Goal: Information Seeking & Learning: Learn about a topic

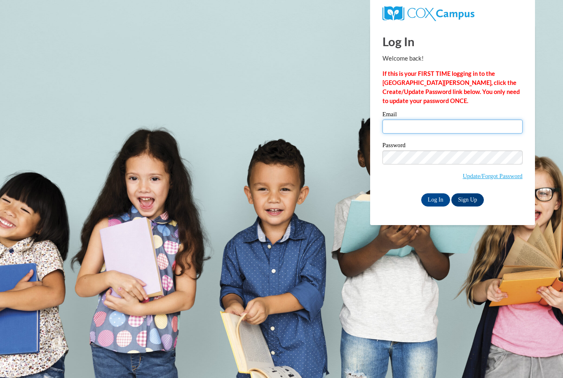
click at [430, 129] on input "Email" at bounding box center [453, 127] width 140 height 14
click at [431, 122] on input "Email" at bounding box center [453, 127] width 140 height 14
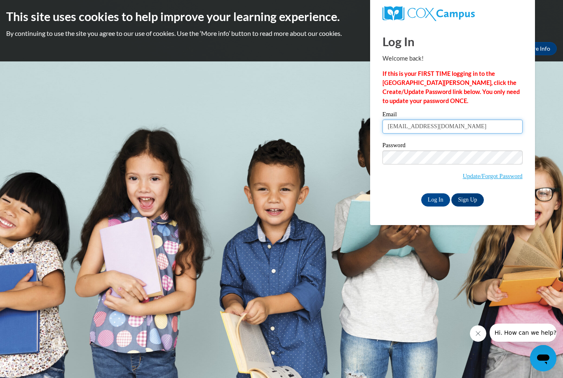
type input "sehost@kusd.edu"
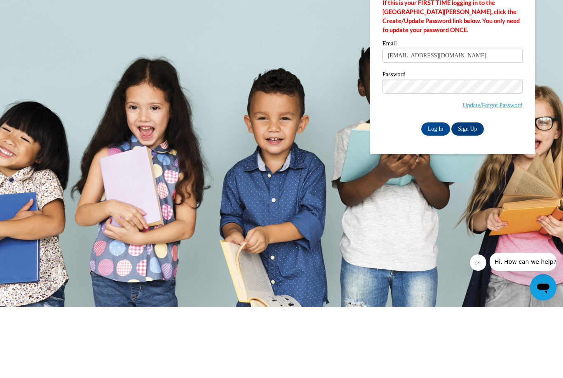
click at [439, 193] on input "Log In" at bounding box center [435, 199] width 29 height 13
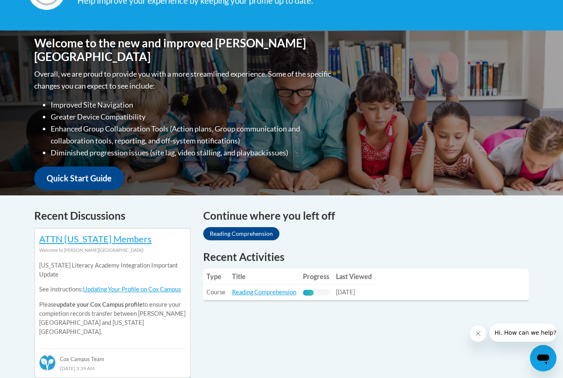
scroll to position [157, 0]
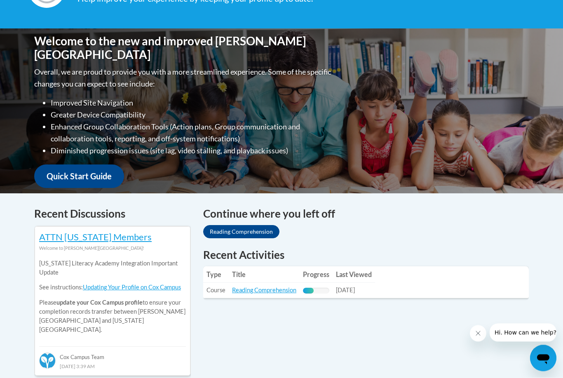
click at [270, 293] on link "Reading Comprehension" at bounding box center [264, 290] width 64 height 7
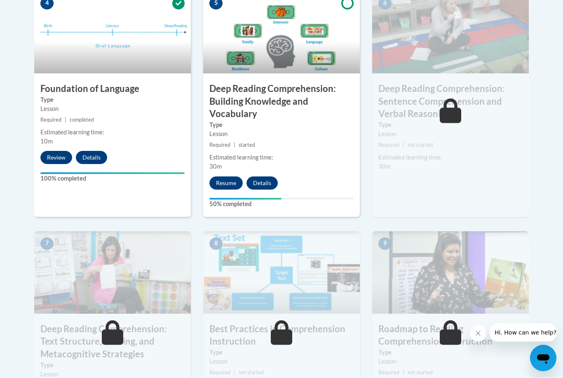
click at [223, 179] on button "Resume" at bounding box center [225, 183] width 33 height 13
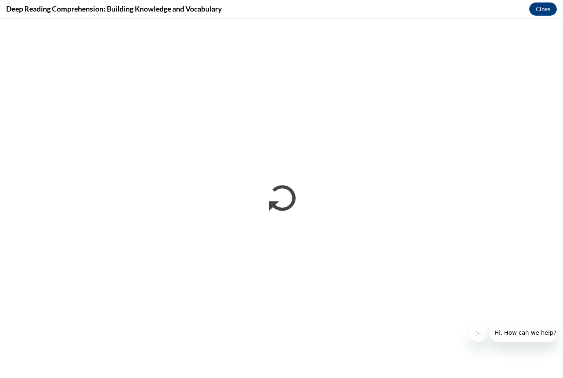
click at [481, 333] on icon "Close message from company" at bounding box center [478, 333] width 7 height 7
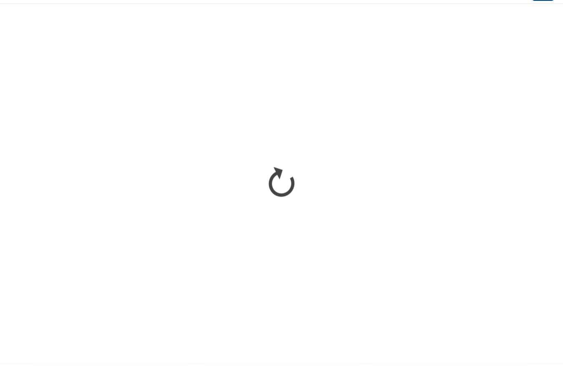
scroll to position [515, 0]
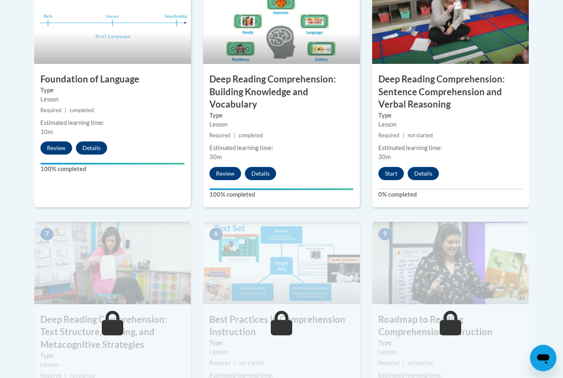
scroll to position [511, 0]
click at [390, 170] on button "Start" at bounding box center [392, 173] width 26 height 13
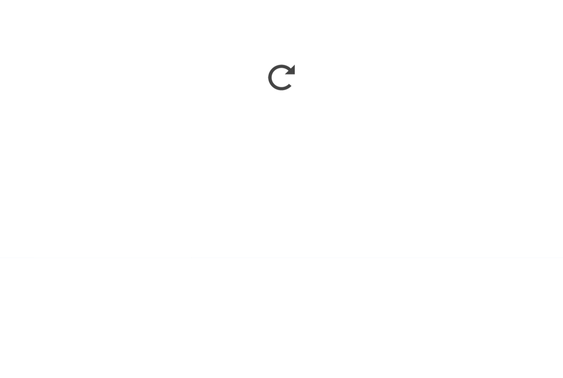
scroll to position [814, 0]
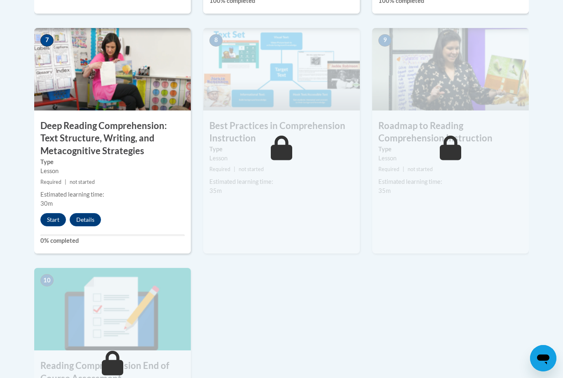
scroll to position [692, 0]
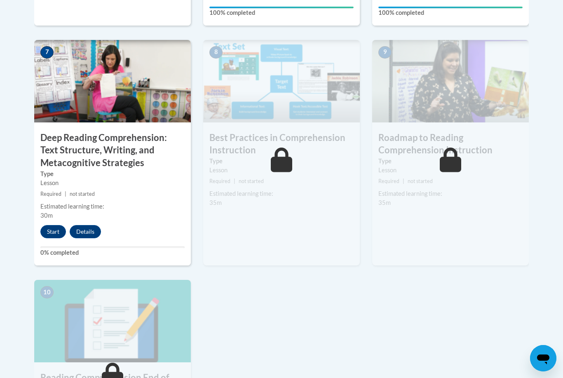
click at [53, 228] on button "Start" at bounding box center [53, 231] width 26 height 13
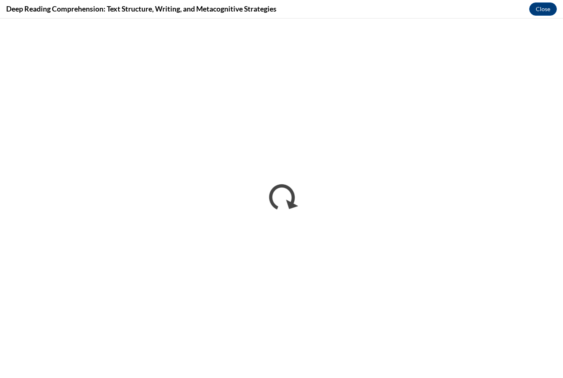
scroll to position [719, 0]
